Goal: Find specific page/section: Find specific page/section

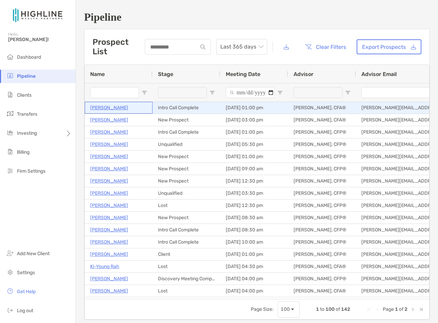
click at [106, 107] on p "[PERSON_NAME]" at bounding box center [109, 107] width 38 height 8
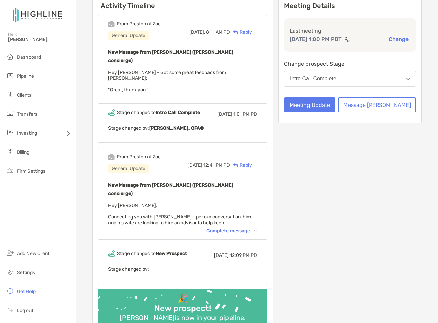
scroll to position [85, 0]
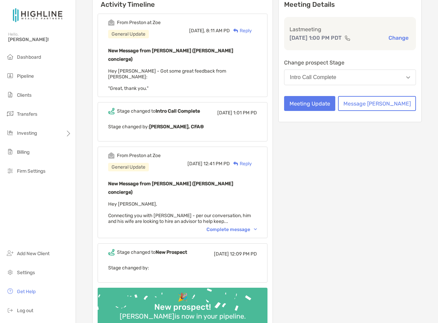
click at [248, 226] on div "Complete message" at bounding box center [231, 229] width 51 height 6
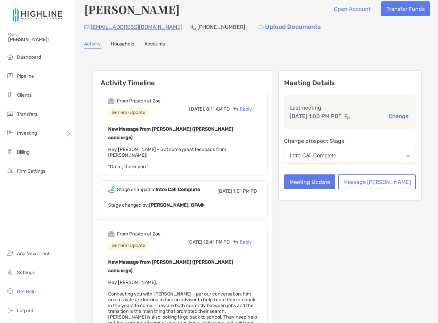
scroll to position [0, 0]
